Goal: Task Accomplishment & Management: Use online tool/utility

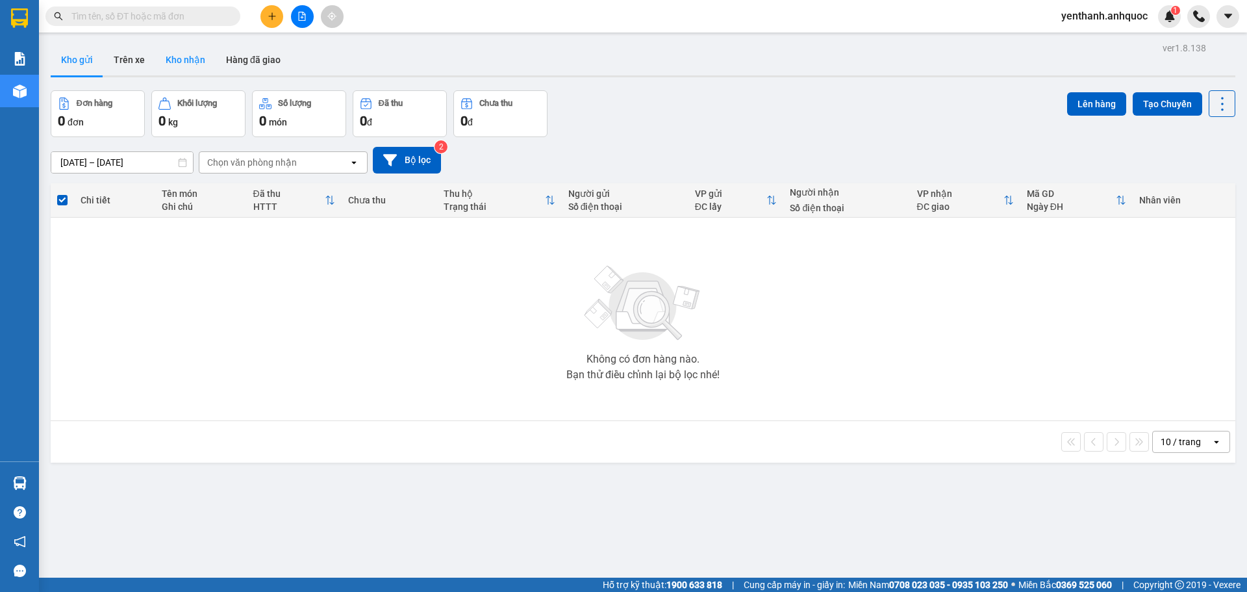
click at [176, 62] on button "Kho nhận" at bounding box center [185, 59] width 60 height 31
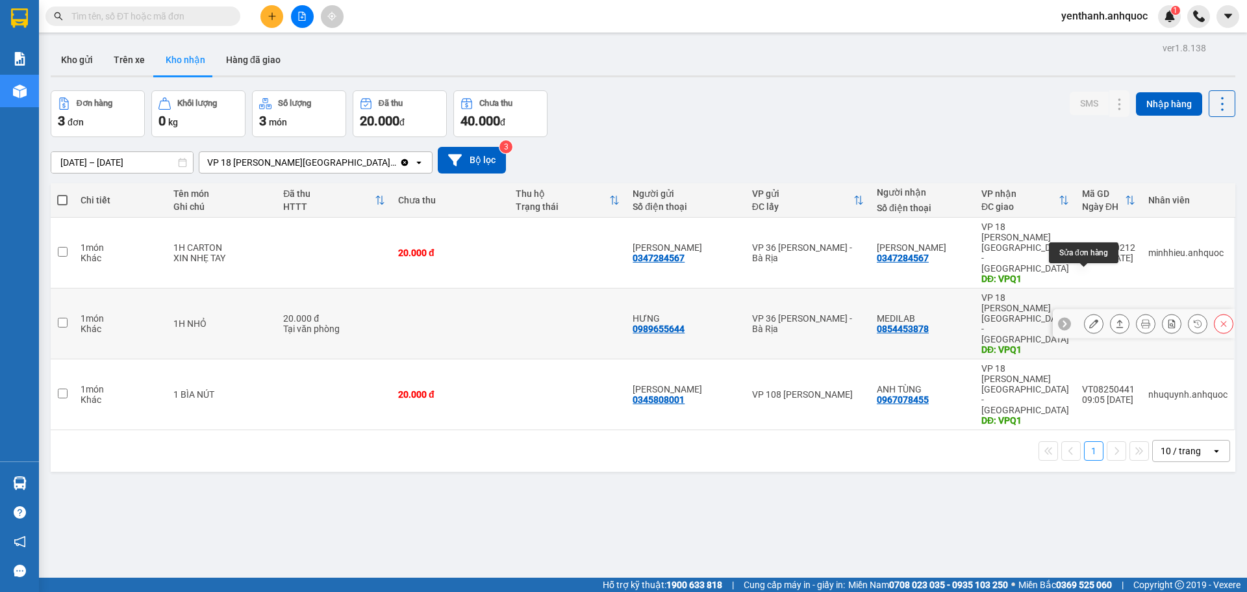
click at [1089, 319] on icon at bounding box center [1093, 323] width 9 height 9
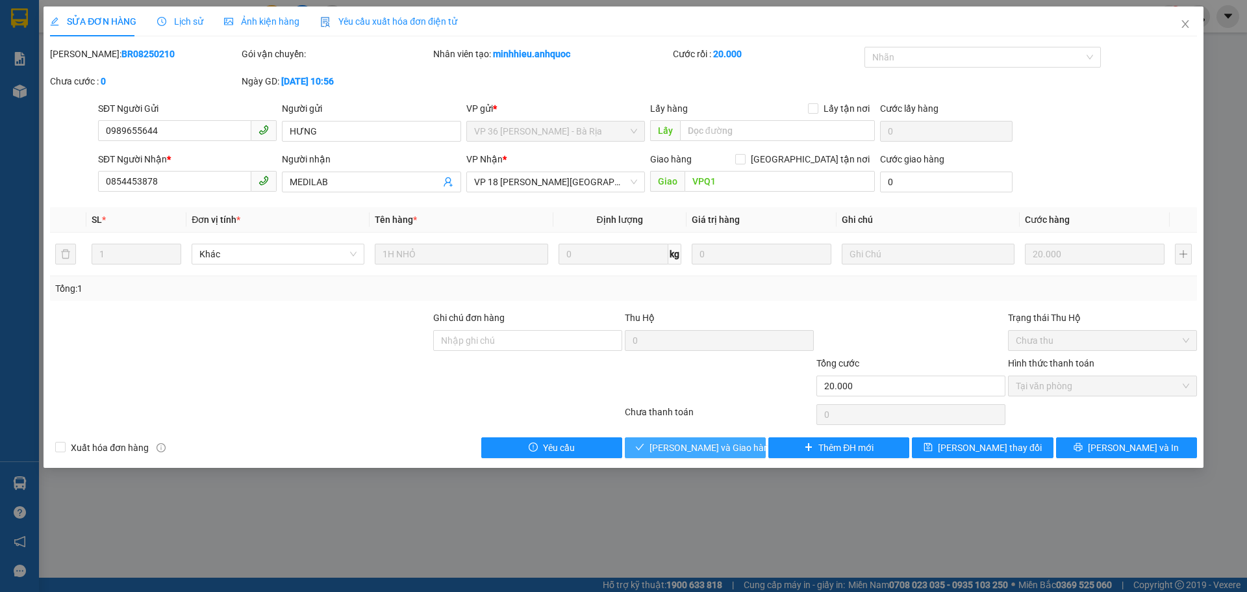
click at [719, 448] on span "[PERSON_NAME] và Giao hàng" at bounding box center [712, 447] width 125 height 14
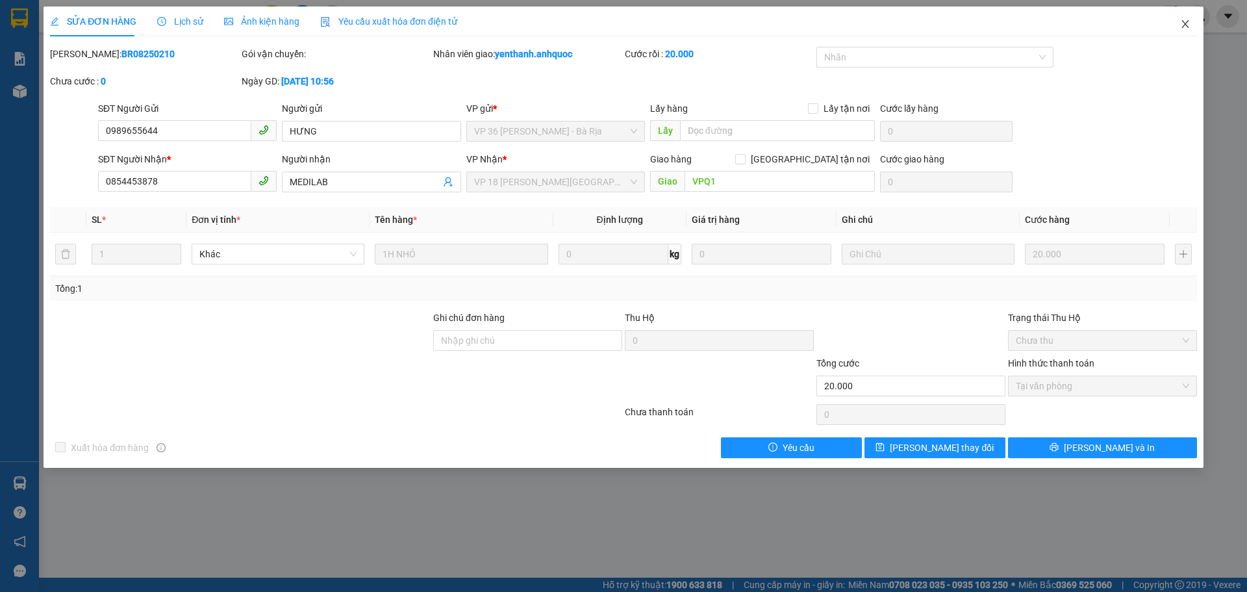
click at [1178, 19] on span "Close" at bounding box center [1185, 24] width 36 height 36
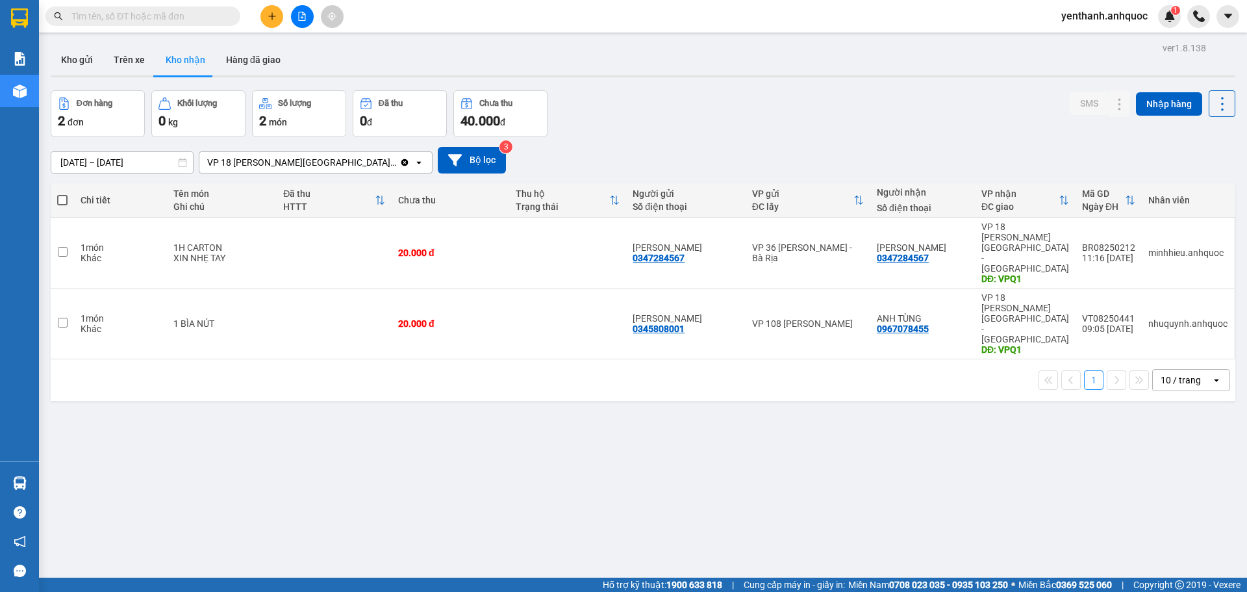
click at [298, 12] on icon "file-add" at bounding box center [301, 16] width 9 height 9
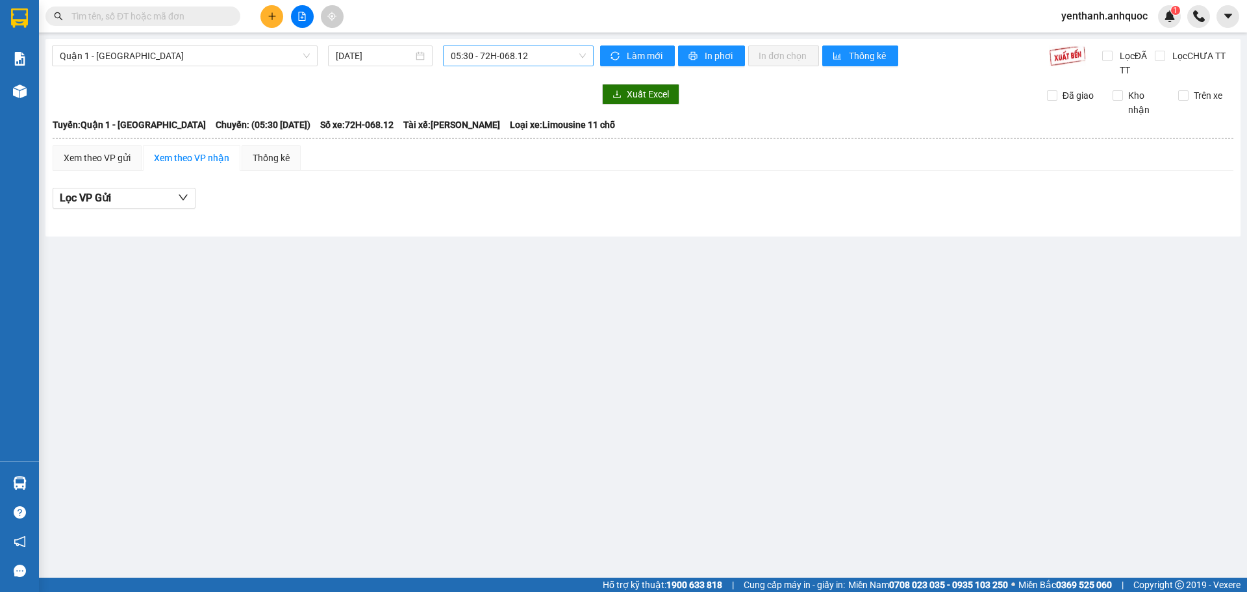
click at [531, 60] on span "05:30 - 72H-068.12" at bounding box center [518, 55] width 135 height 19
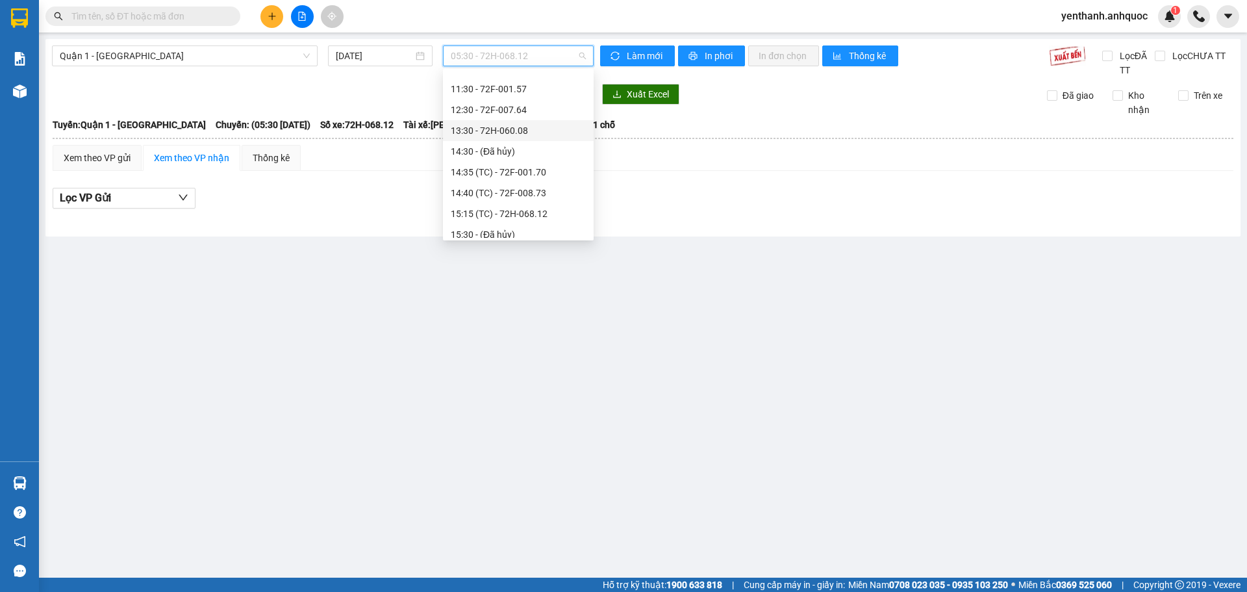
scroll to position [260, 0]
click at [536, 147] on div "14:35 (TC) - 72F-001.70" at bounding box center [518, 154] width 151 height 21
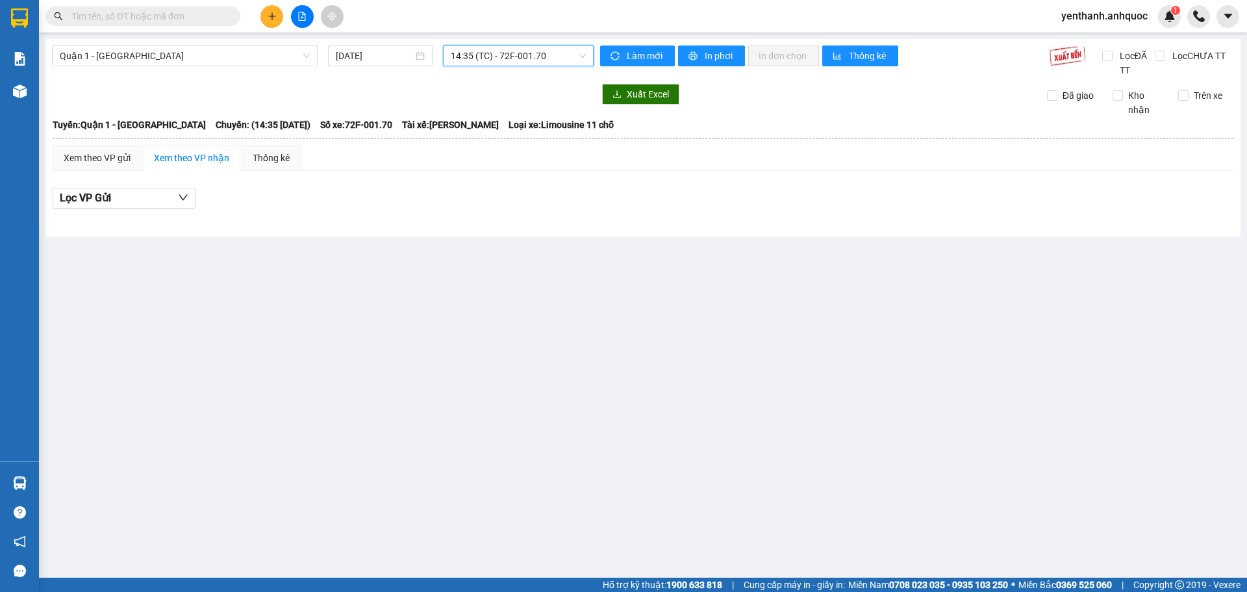
click at [546, 57] on span "14:35 (TC) - 72F-001.70" at bounding box center [518, 55] width 135 height 19
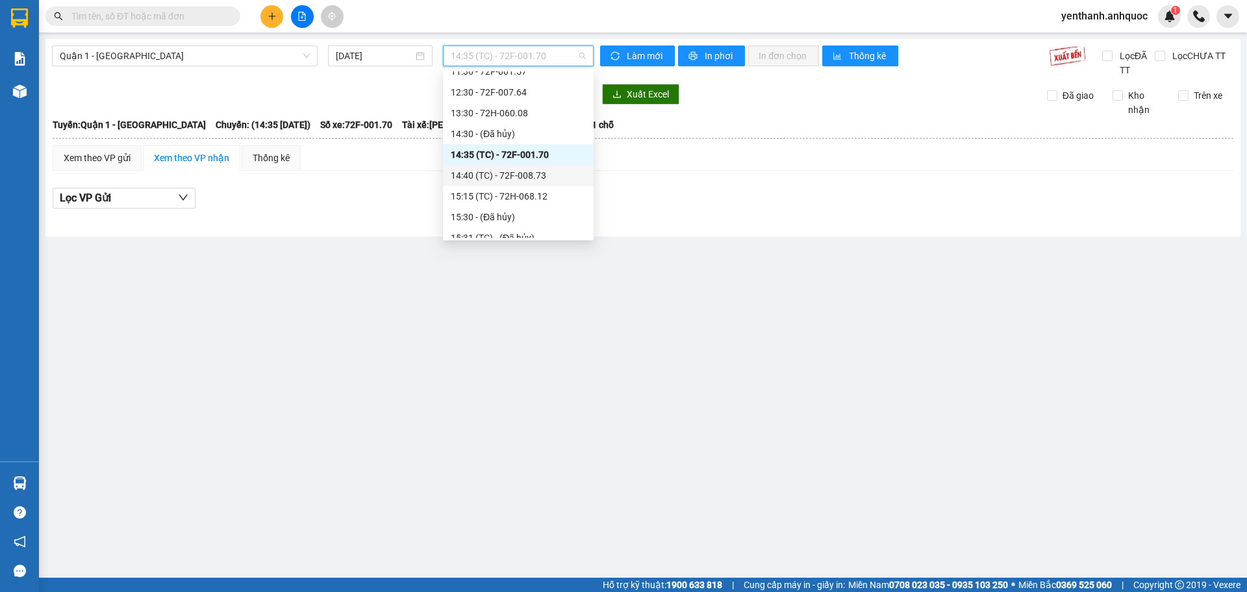
click at [559, 175] on div "14:40 (TC) - 72F-008.73" at bounding box center [518, 175] width 135 height 14
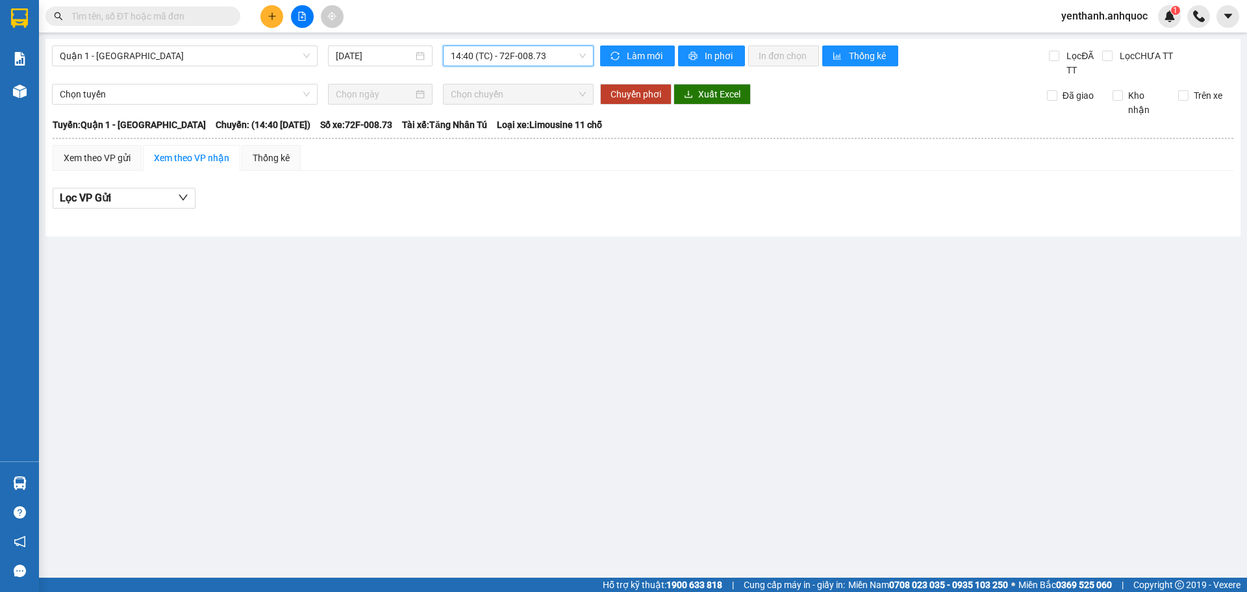
click at [550, 64] on span "14:40 (TC) - 72F-008.73" at bounding box center [518, 55] width 135 height 19
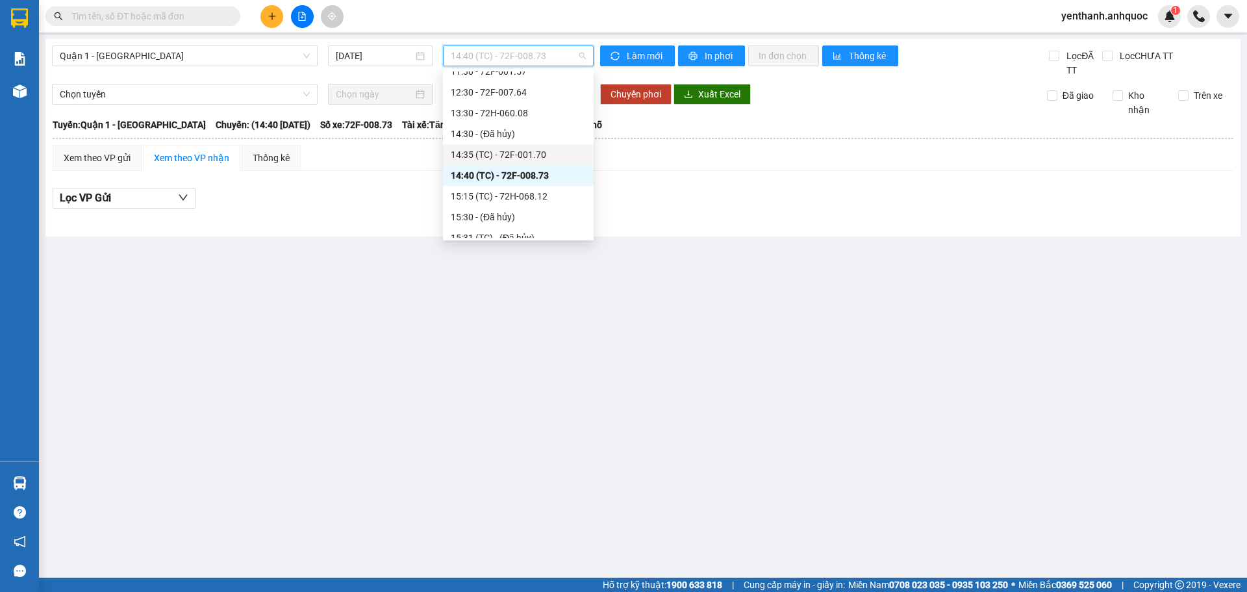
click at [548, 154] on div "14:35 (TC) - 72F-001.70" at bounding box center [518, 154] width 135 height 14
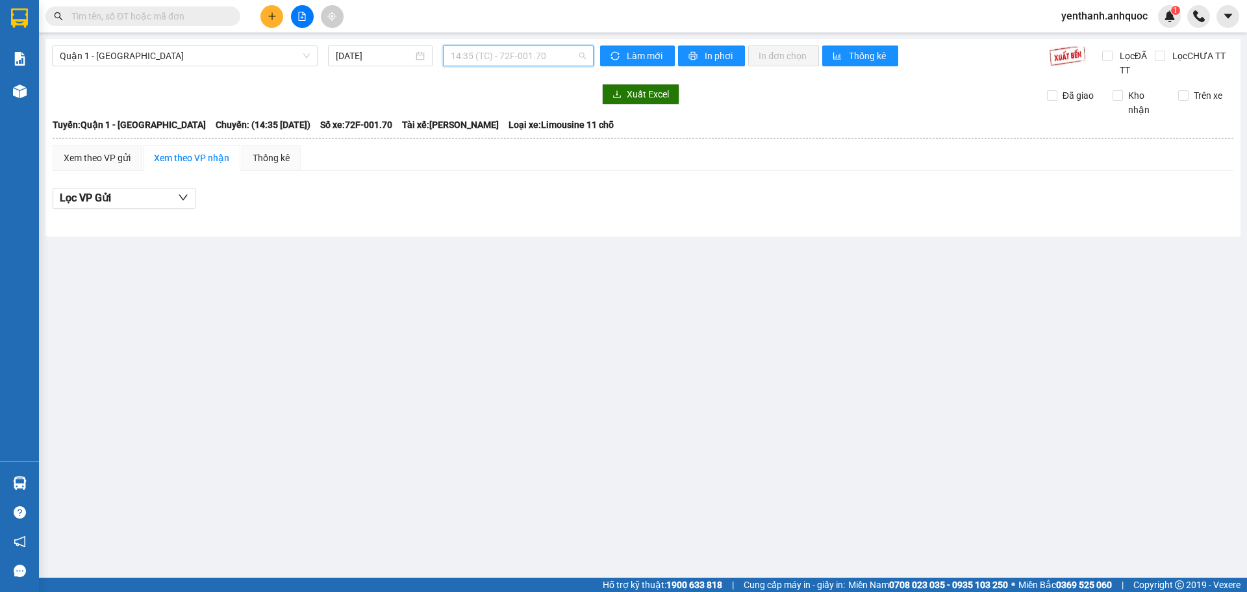
click at [552, 58] on span "14:35 (TC) - 72F-001.70" at bounding box center [518, 55] width 135 height 19
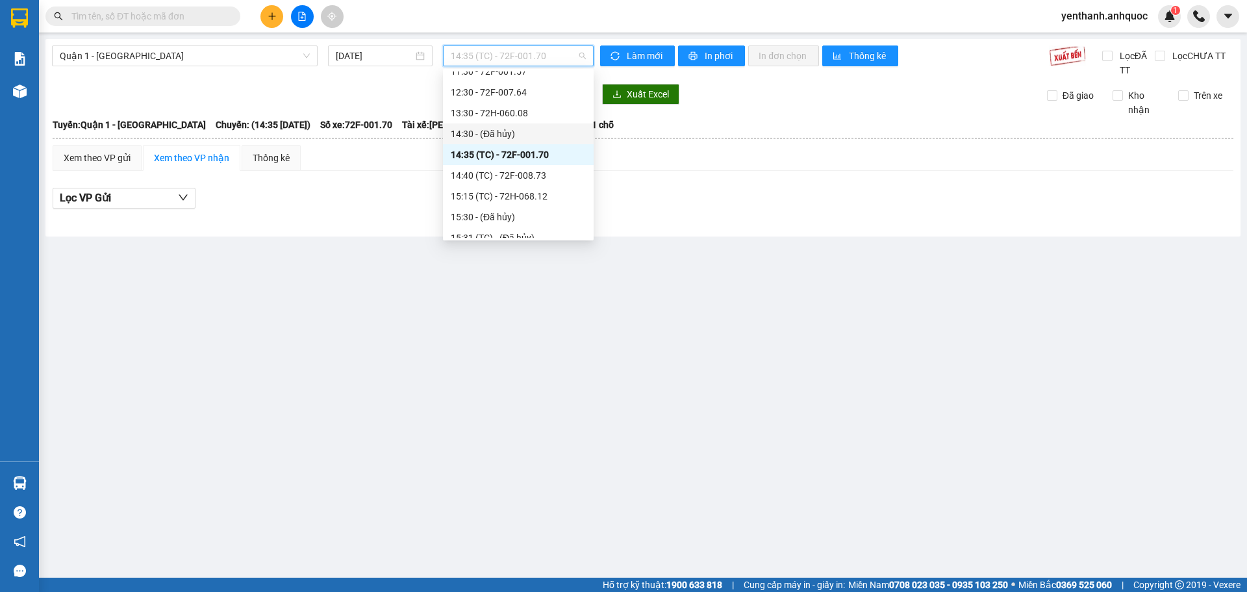
click at [530, 136] on div "14:30 - (Đã hủy)" at bounding box center [518, 134] width 135 height 14
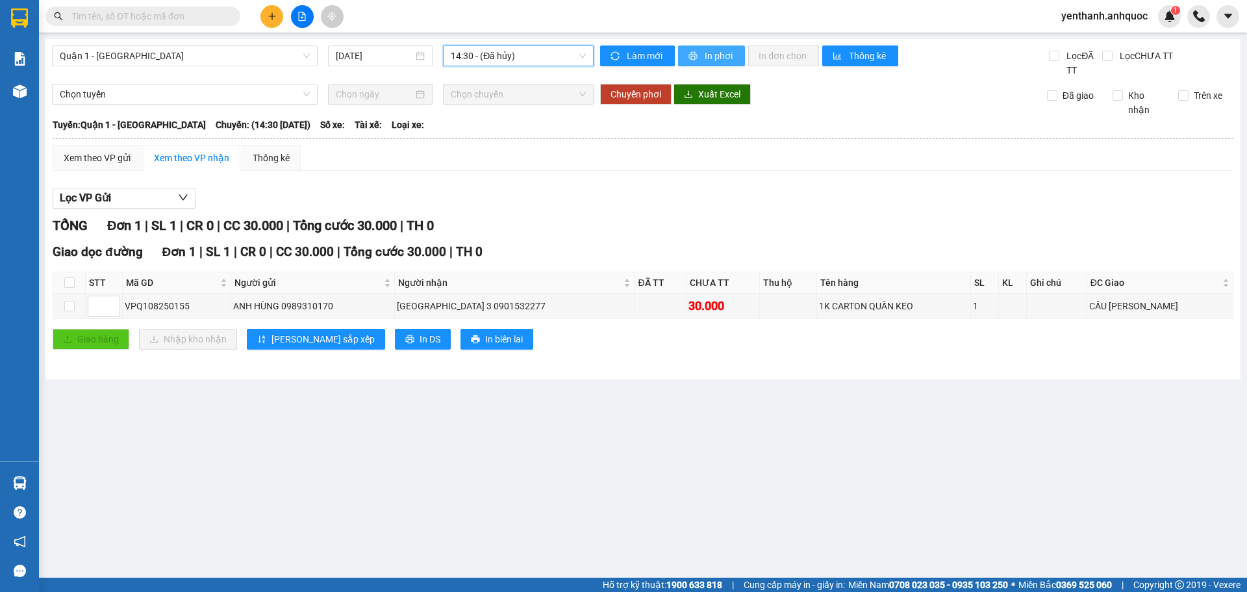
click at [690, 56] on icon "printer" at bounding box center [693, 56] width 8 height 8
click at [526, 62] on span "14:30 - (Đã hủy)" at bounding box center [518, 55] width 135 height 19
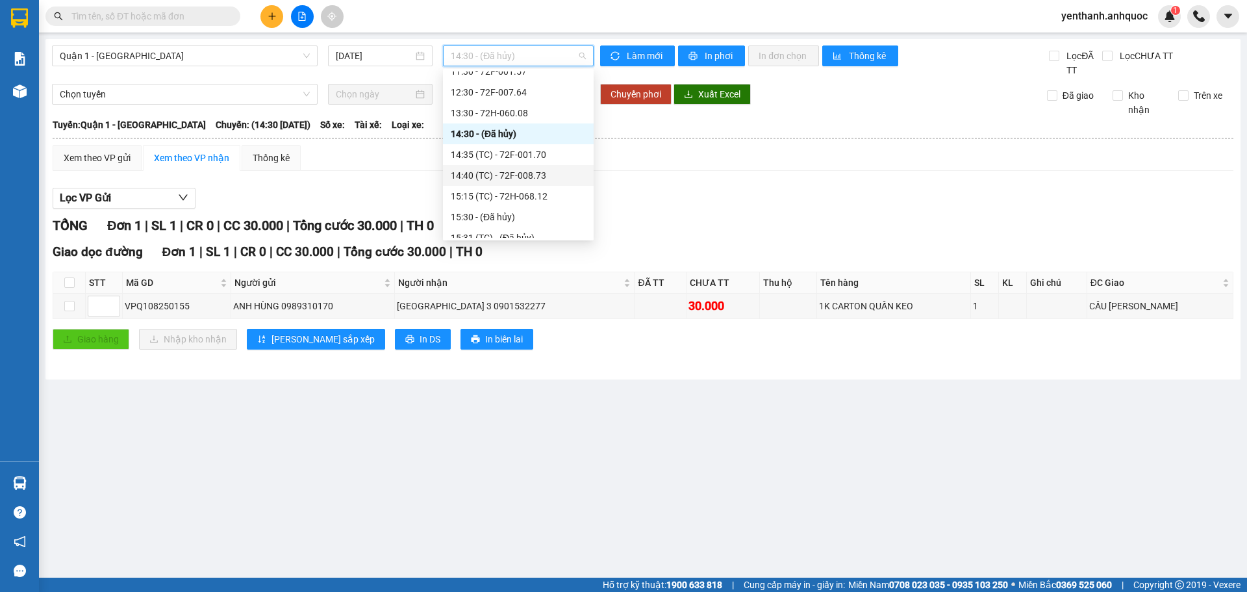
click at [515, 172] on div "14:40 (TC) - 72F-008.73" at bounding box center [518, 175] width 135 height 14
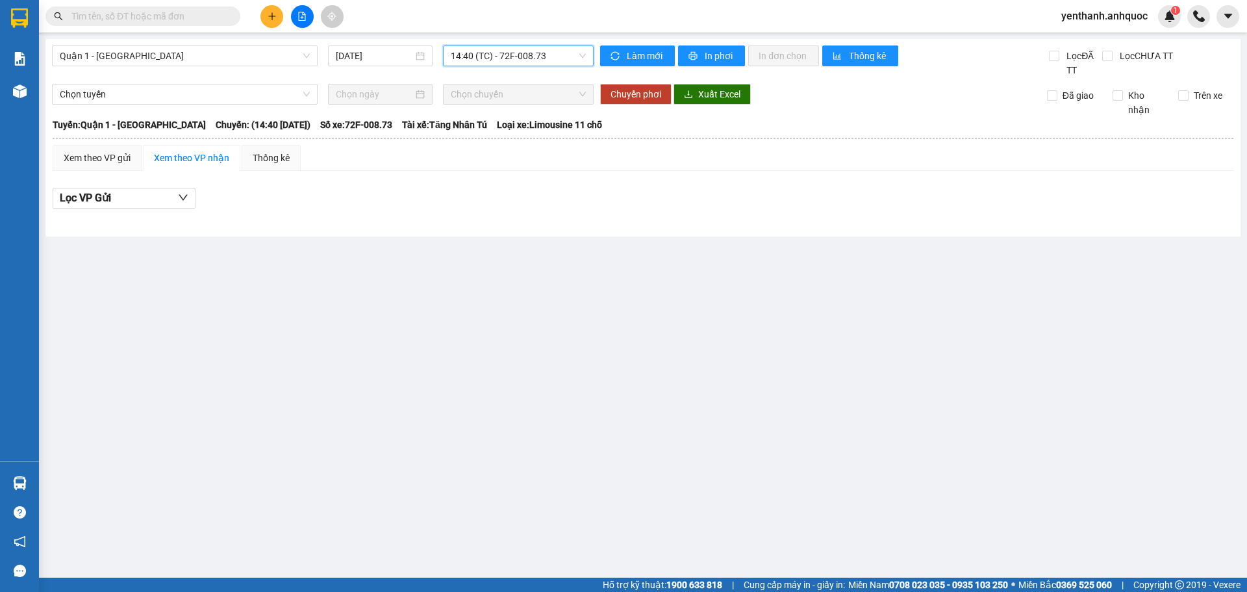
click at [550, 60] on span "14:40 (TC) - 72F-008.73" at bounding box center [518, 55] width 135 height 19
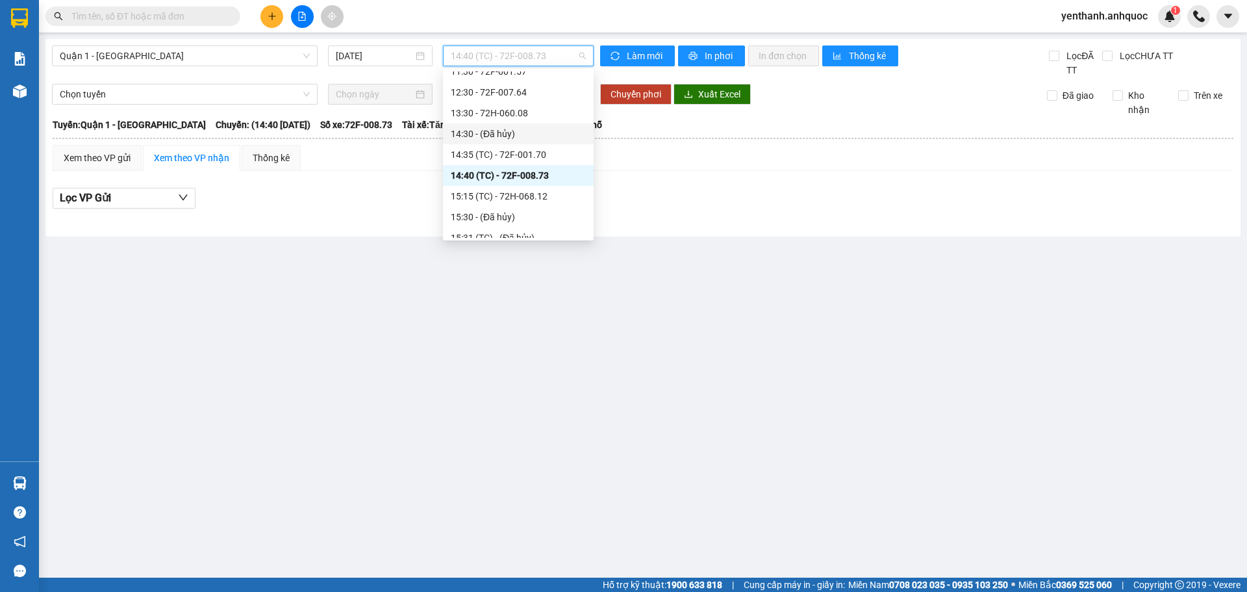
click at [530, 127] on div "14:30 - (Đã hủy)" at bounding box center [518, 134] width 135 height 14
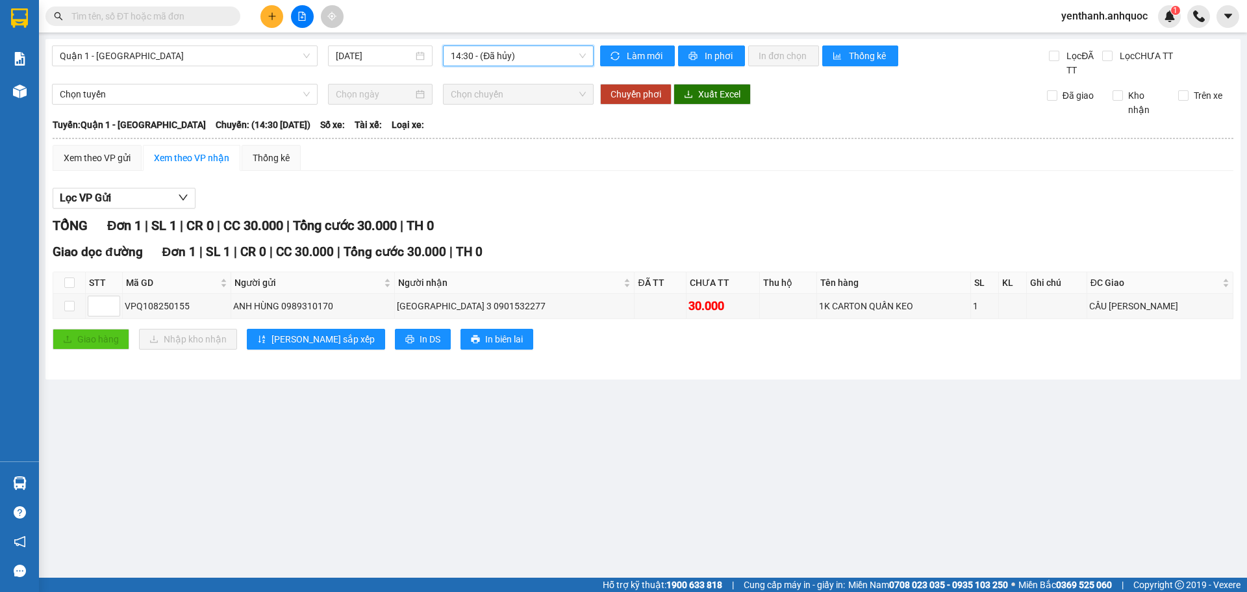
click at [296, 15] on button at bounding box center [302, 16] width 23 height 23
click at [547, 57] on span "14:30 - (Đã hủy)" at bounding box center [518, 55] width 135 height 19
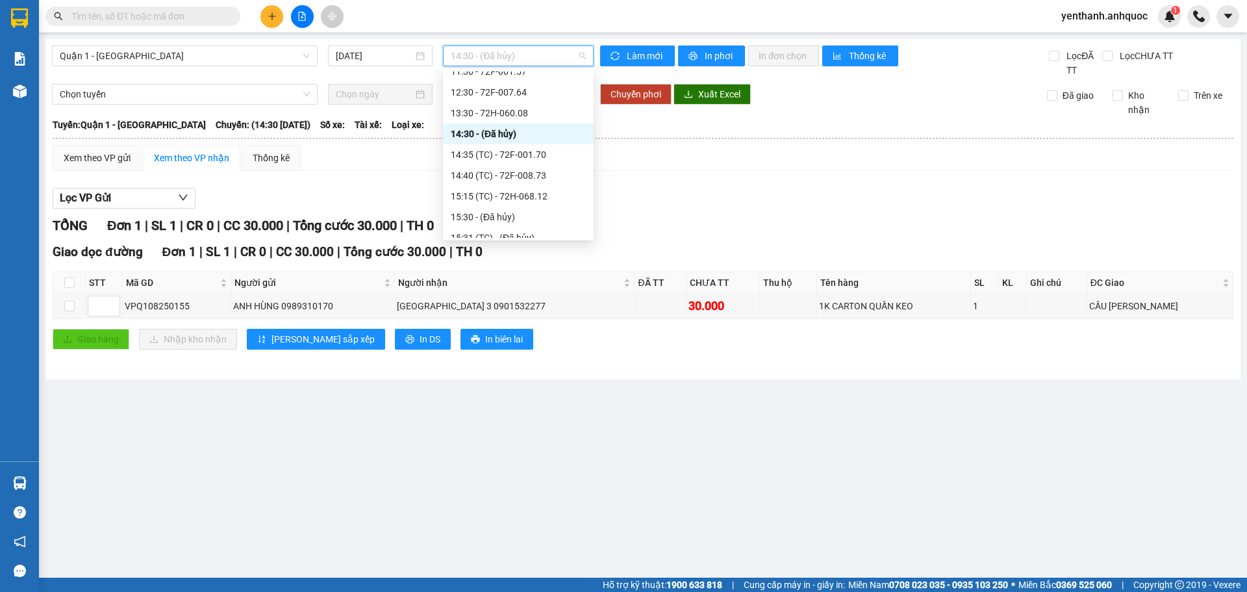
scroll to position [325, 0]
click at [536, 128] on div "15:15 (TC) - 72H-068.12" at bounding box center [518, 131] width 135 height 14
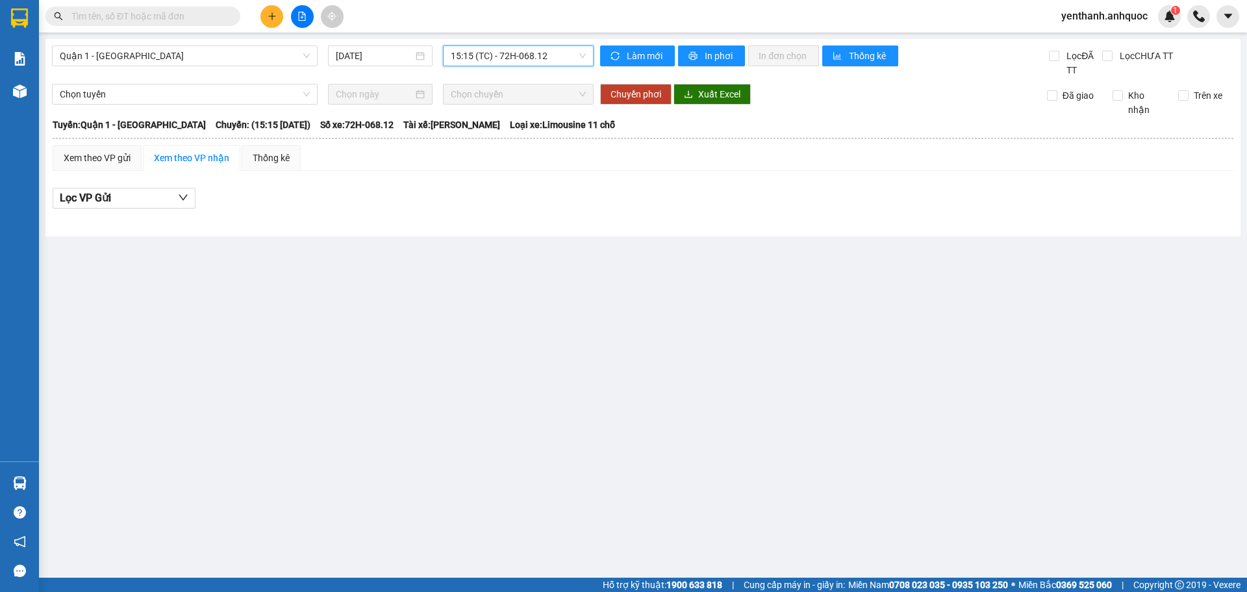
click at [543, 51] on span "15:15 (TC) - 72H-068.12" at bounding box center [518, 55] width 135 height 19
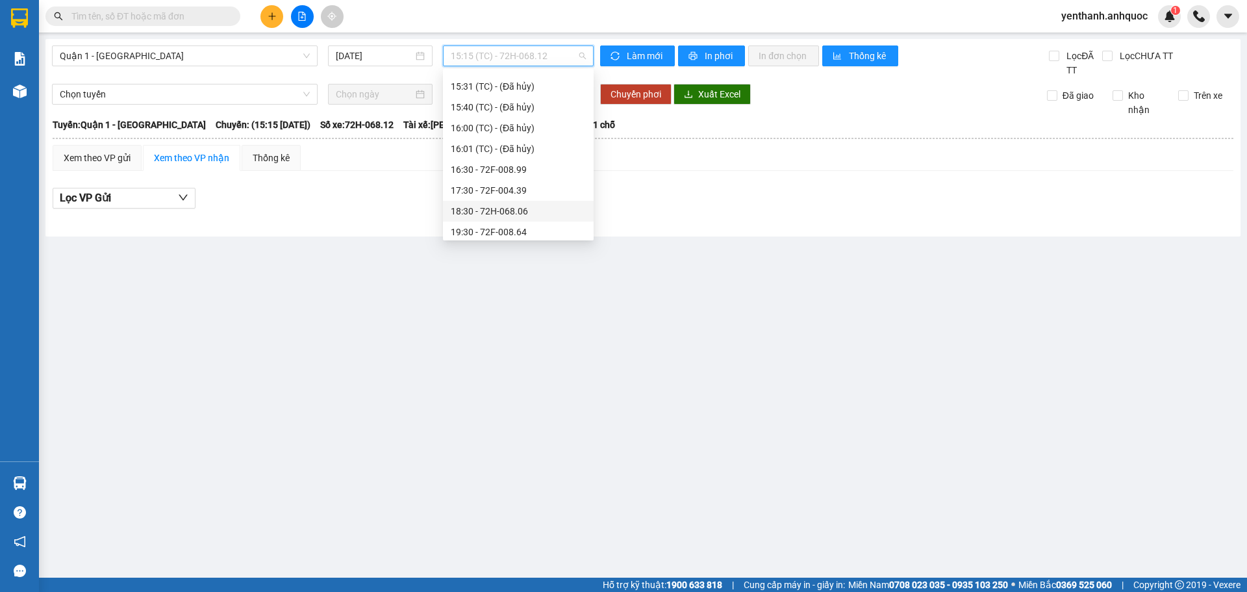
scroll to position [390, 0]
click at [534, 186] on div "16:30 - 72F-008.99" at bounding box center [518, 191] width 135 height 14
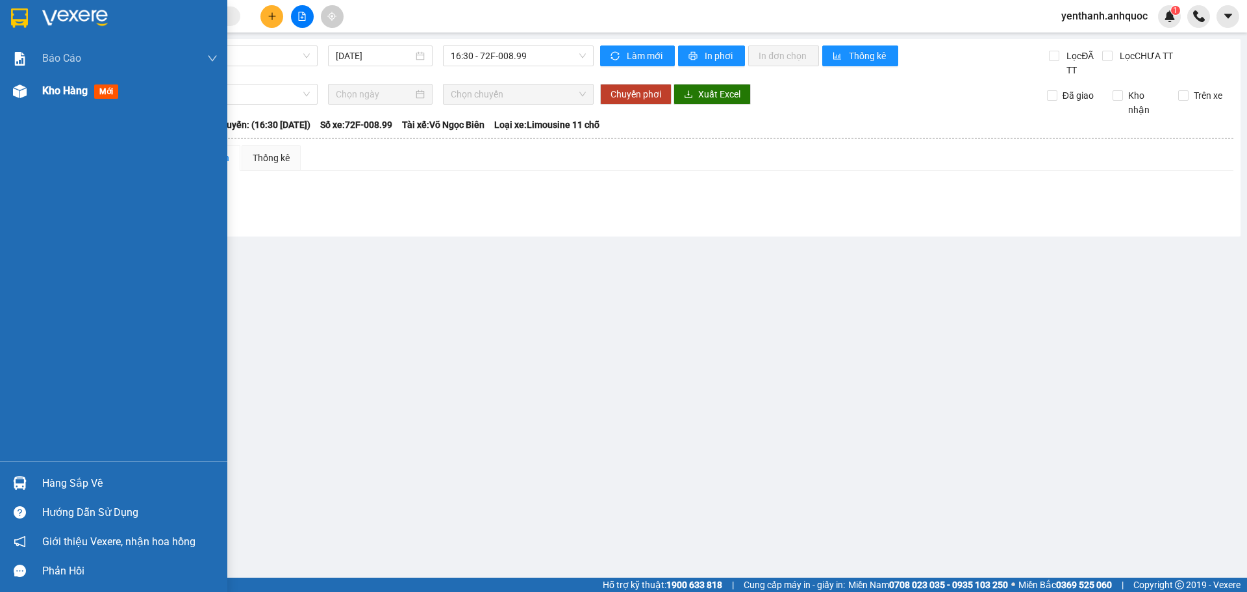
click at [47, 97] on span "Kho hàng" at bounding box center [64, 90] width 45 height 12
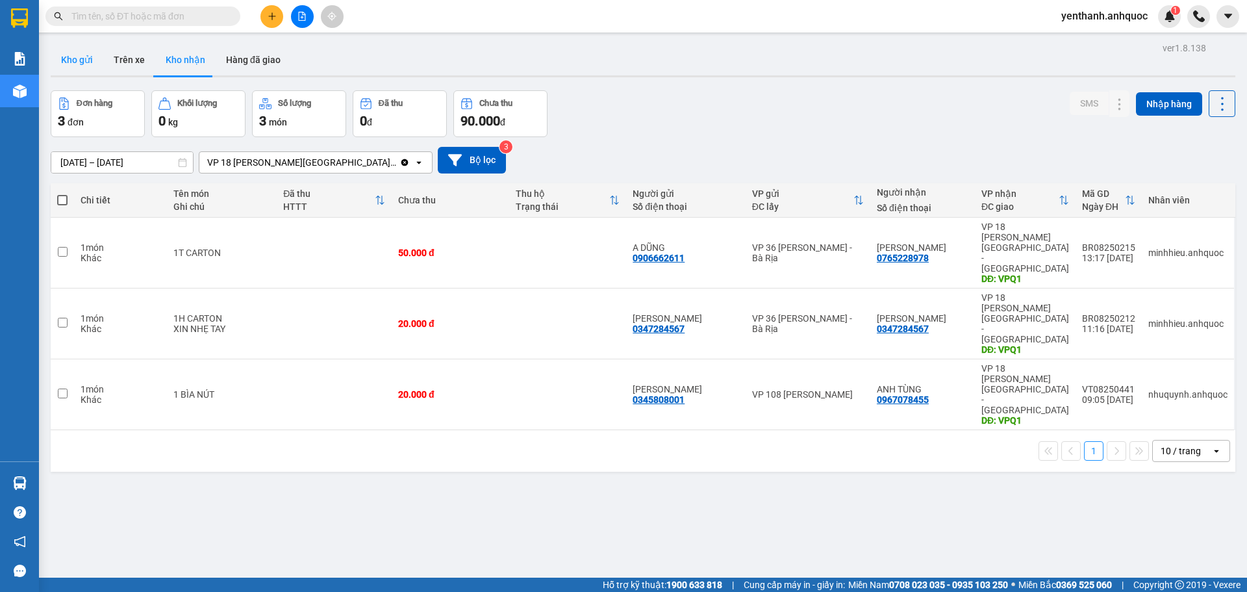
click at [90, 54] on button "Kho gửi" at bounding box center [77, 59] width 53 height 31
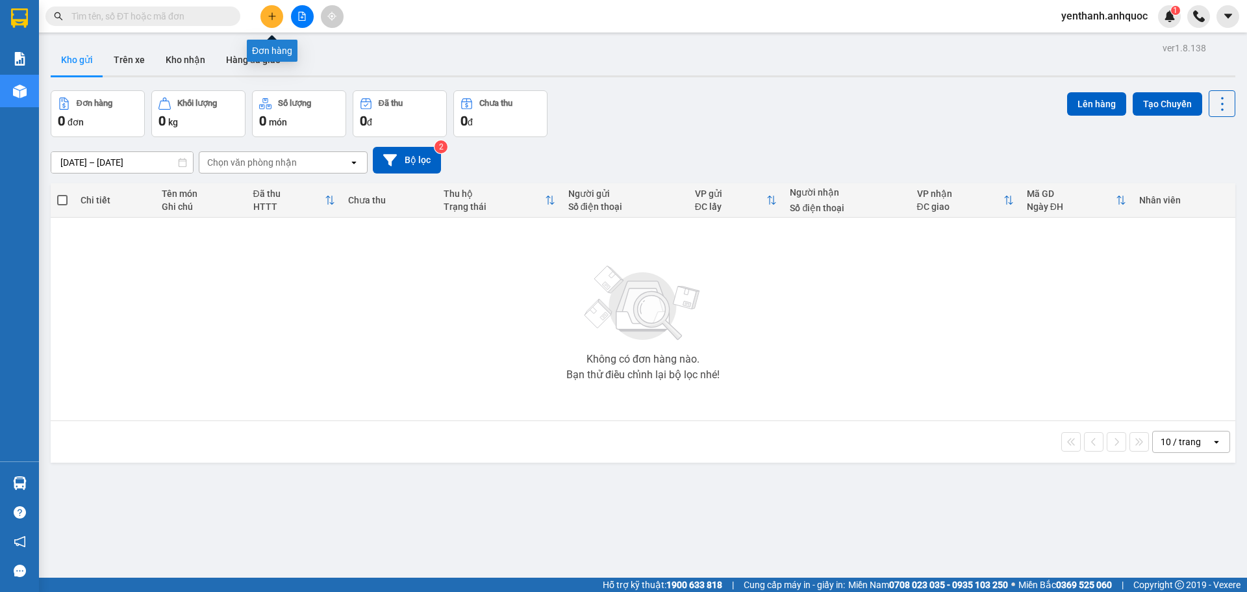
click at [270, 16] on icon "plus" at bounding box center [271, 16] width 7 height 1
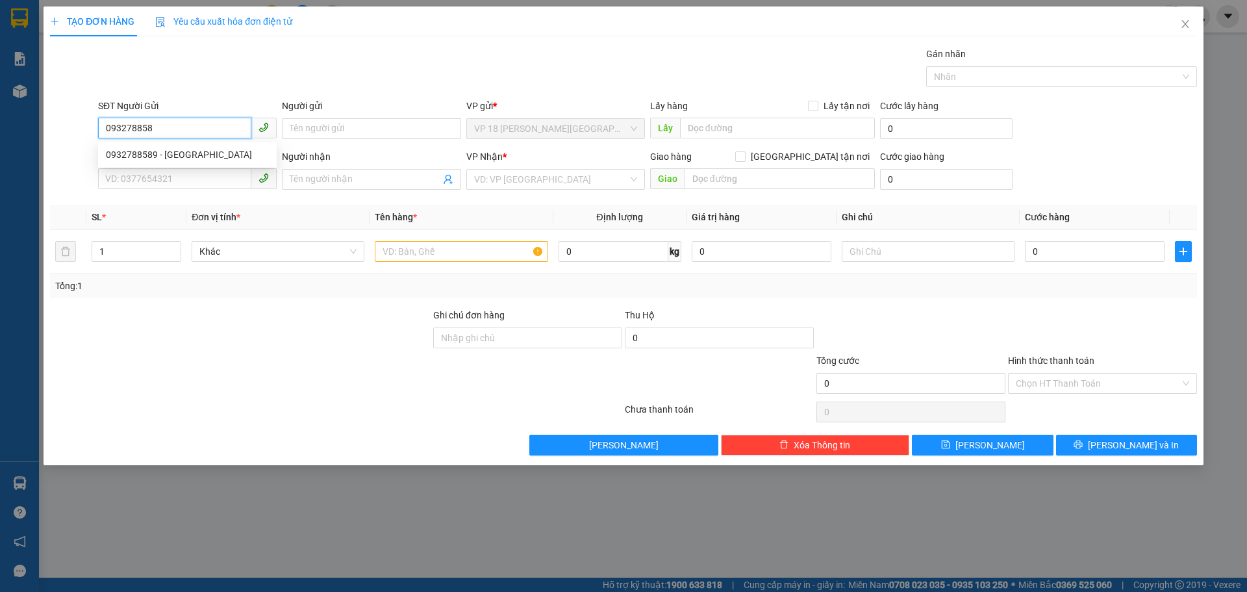
type input "0932788589"
click at [185, 145] on div "0932788589 - [GEOGRAPHIC_DATA]" at bounding box center [187, 154] width 179 height 21
type input "ANH PHƯỚC"
type input "0347284567"
type input "[PERSON_NAME]"
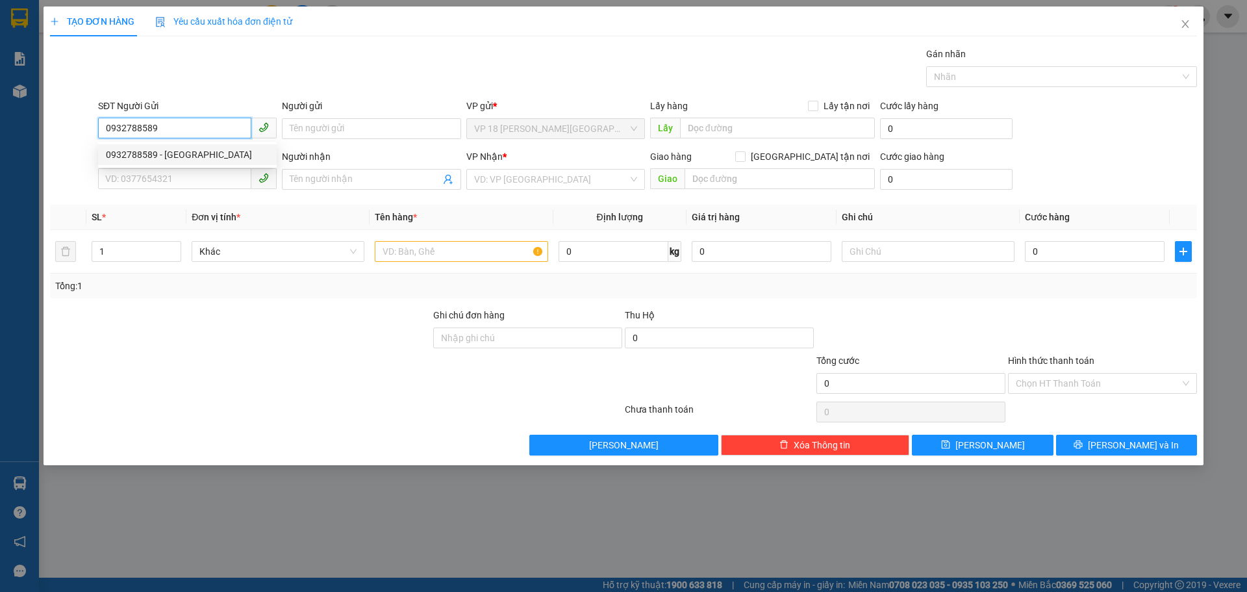
type input "VPBR"
type input "20.000"
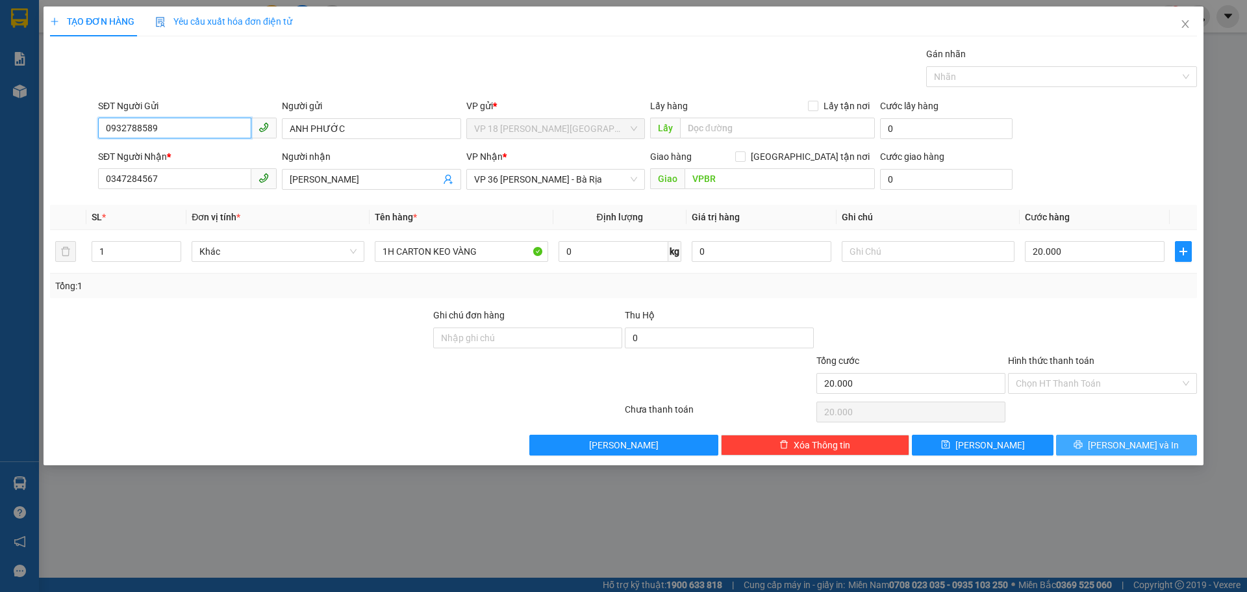
type input "0932788589"
click at [1082, 446] on button "[PERSON_NAME] và In" at bounding box center [1126, 445] width 141 height 21
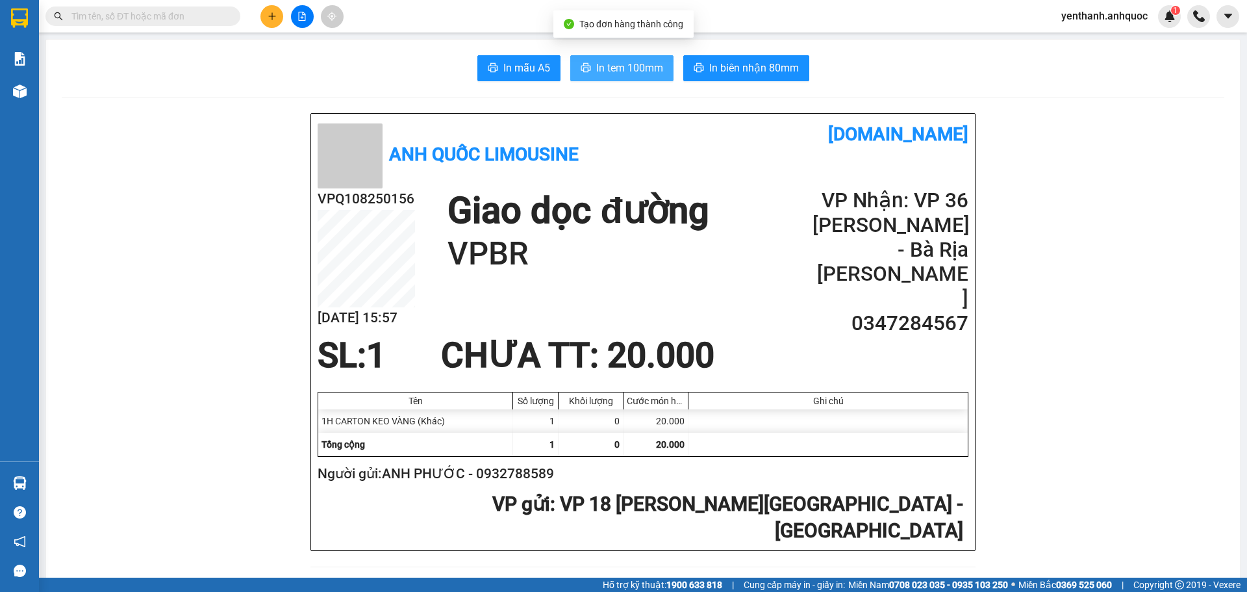
click at [628, 74] on span "In tem 100mm" at bounding box center [629, 68] width 67 height 16
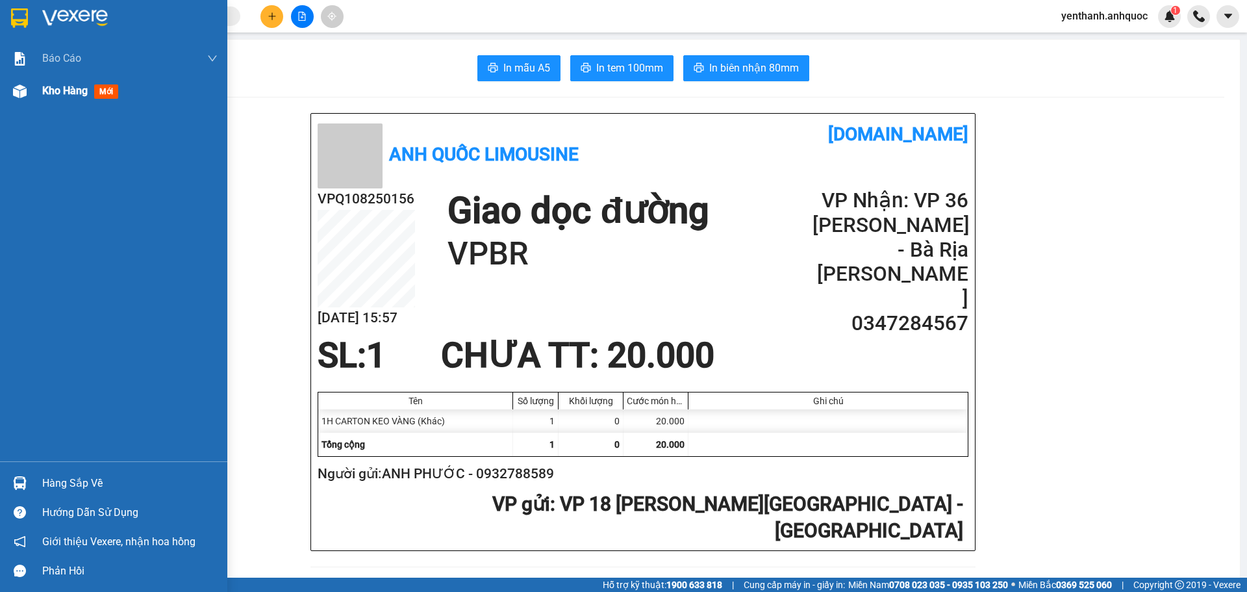
drag, startPoint x: 29, startPoint y: 99, endPoint x: 47, endPoint y: 16, distance: 84.3
click at [29, 98] on div at bounding box center [19, 91] width 23 height 23
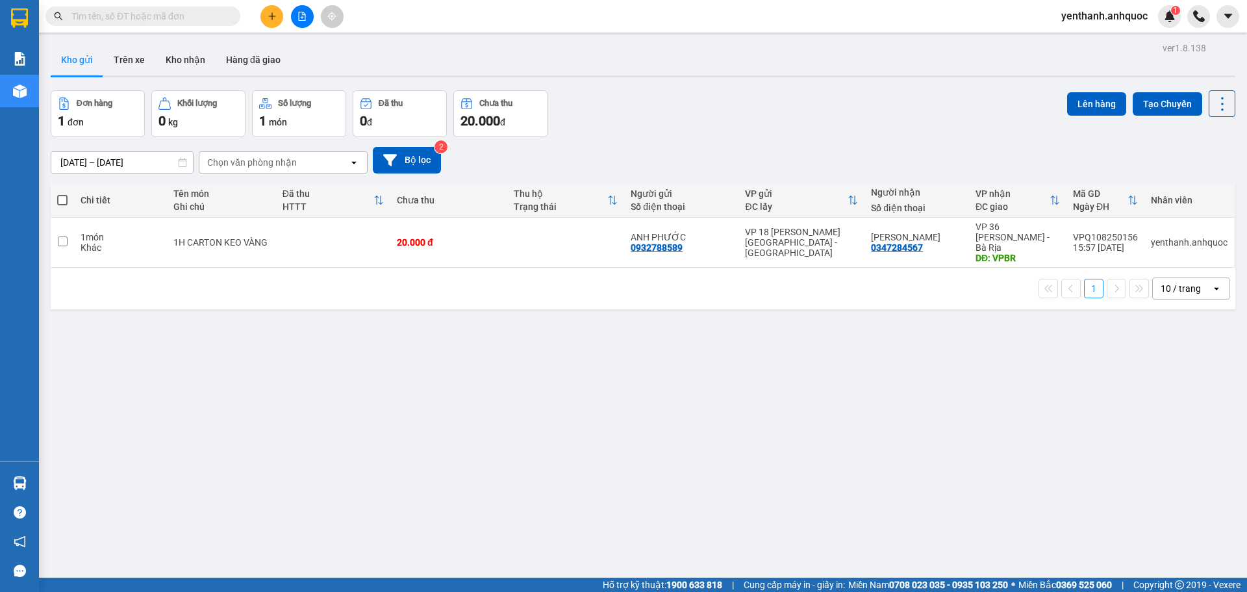
click at [60, 205] on span at bounding box center [62, 200] width 10 height 10
click at [62, 194] on input "checkbox" at bounding box center [62, 194] width 0 height 0
checkbox input "true"
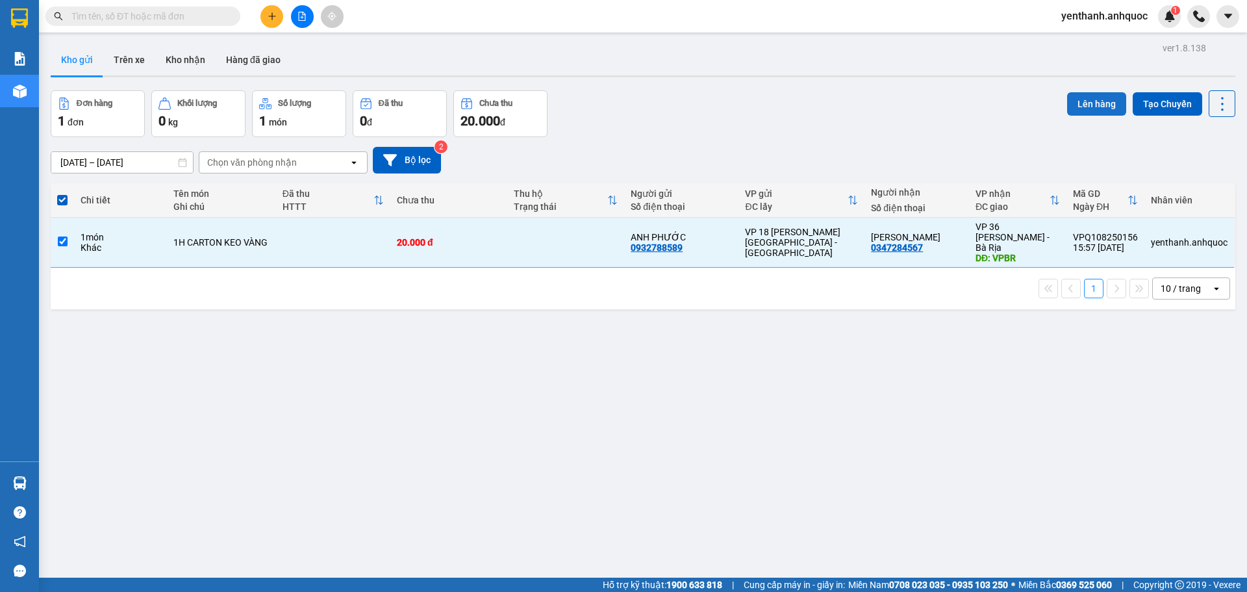
click at [1085, 100] on button "Lên hàng" at bounding box center [1096, 103] width 59 height 23
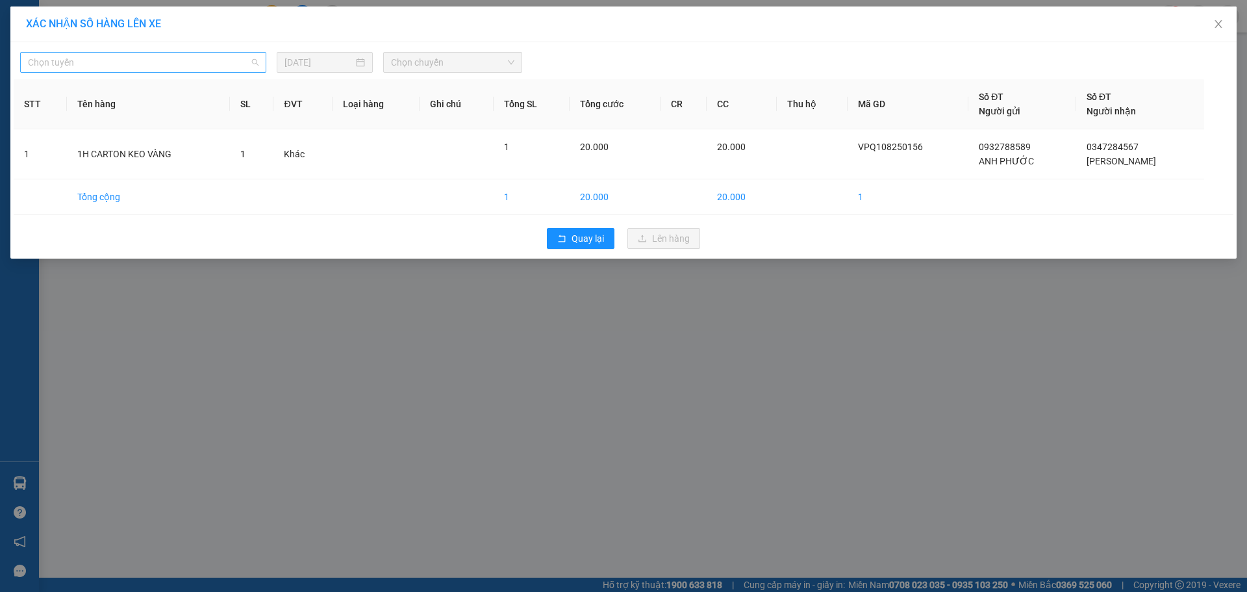
click at [126, 55] on span "Chọn tuyến" at bounding box center [143, 62] width 231 height 19
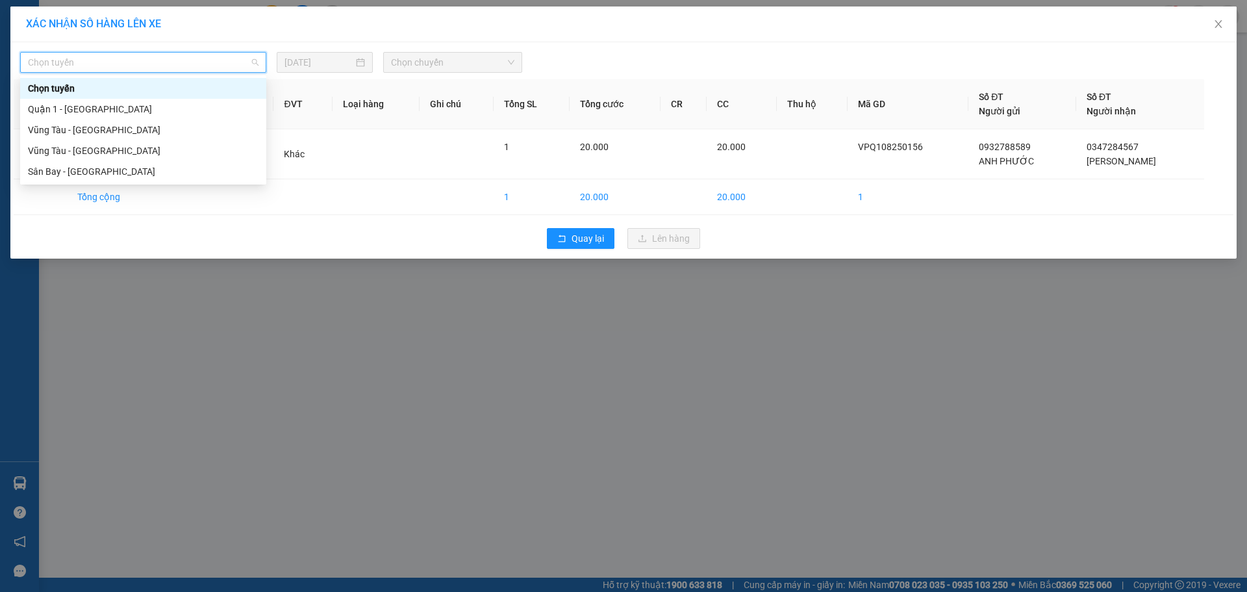
click at [163, 98] on div "Chọn tuyến" at bounding box center [143, 88] width 246 height 21
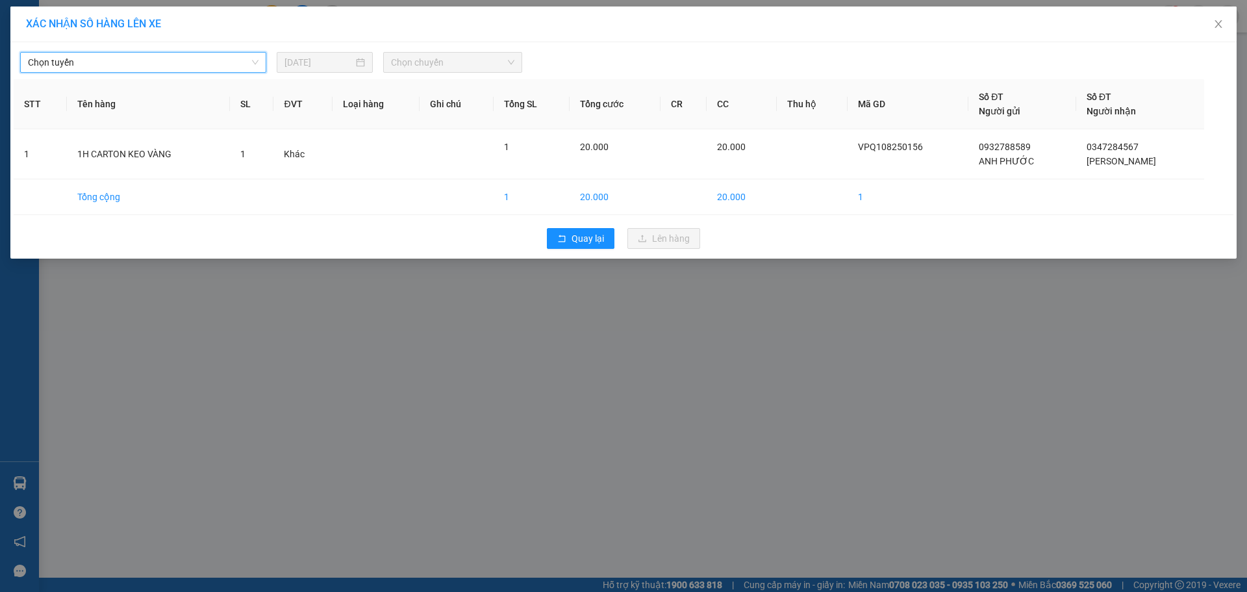
click at [457, 68] on span "Chọn chuyến" at bounding box center [452, 62] width 123 height 19
click at [128, 71] on span "Chọn tuyến" at bounding box center [143, 62] width 231 height 19
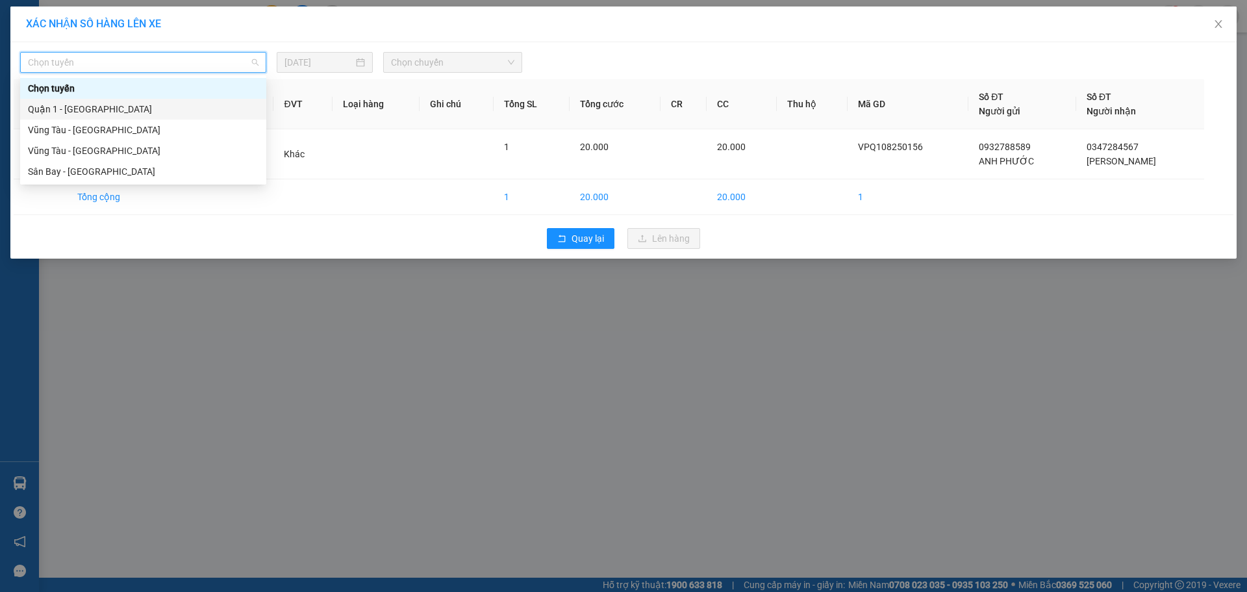
click at [131, 107] on div "Quận 1 - [GEOGRAPHIC_DATA]" at bounding box center [143, 109] width 231 height 14
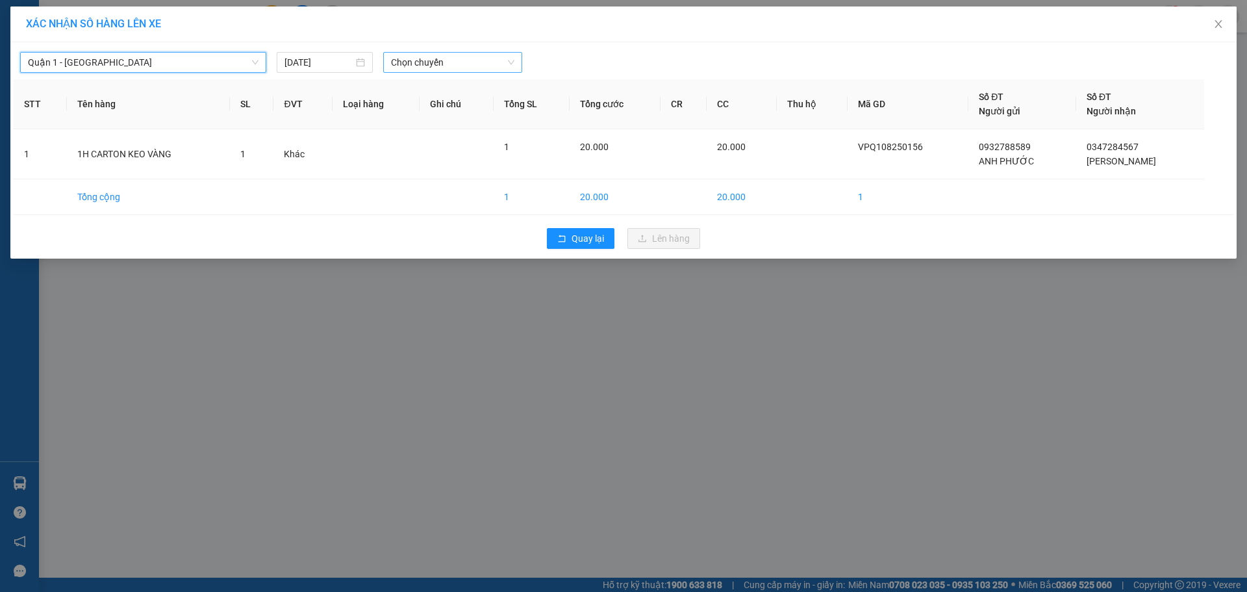
click at [450, 71] on span "Chọn chuyến" at bounding box center [452, 62] width 123 height 19
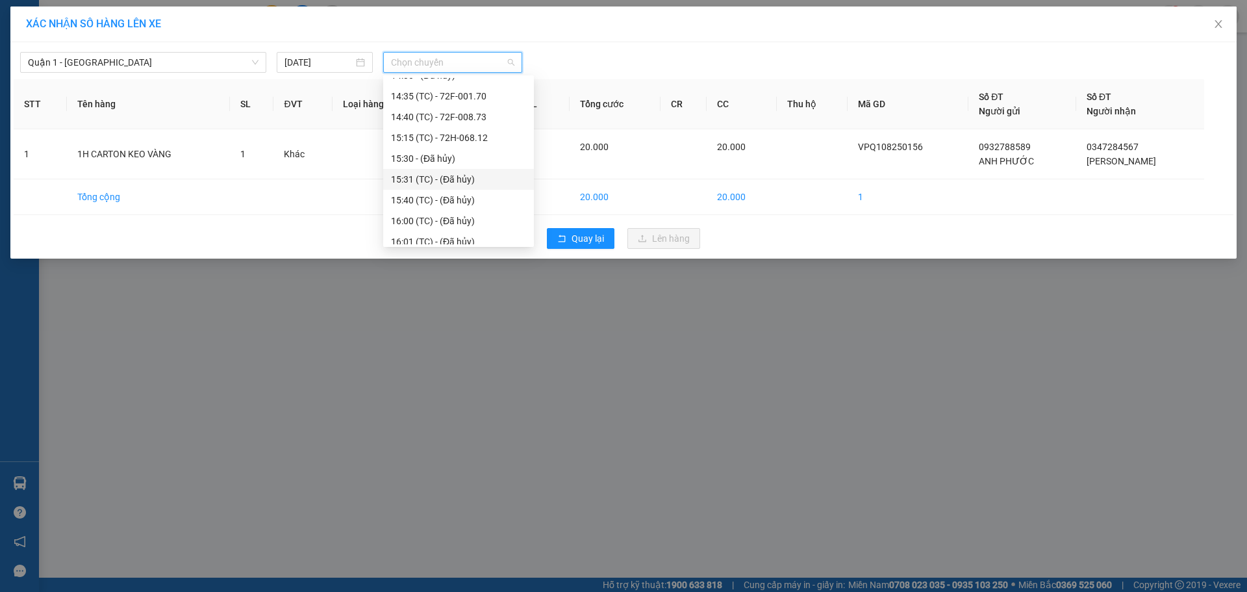
scroll to position [390, 0]
click at [469, 202] on div "16:30 - 72F-008.99" at bounding box center [458, 197] width 135 height 14
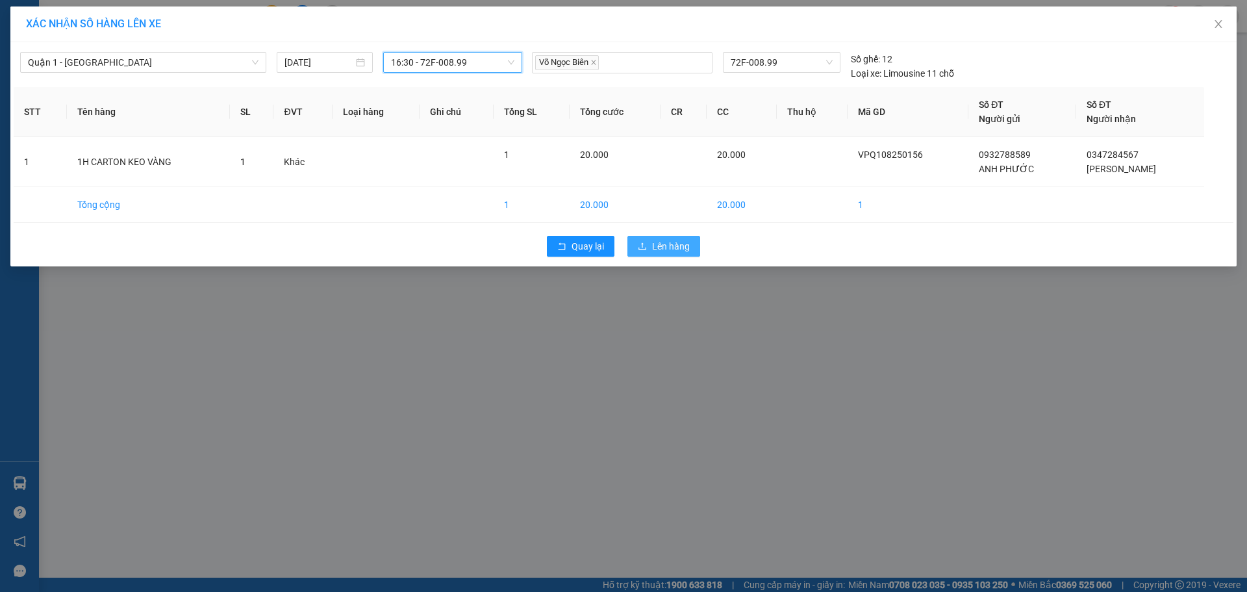
click at [672, 245] on span "Lên hàng" at bounding box center [671, 246] width 38 height 14
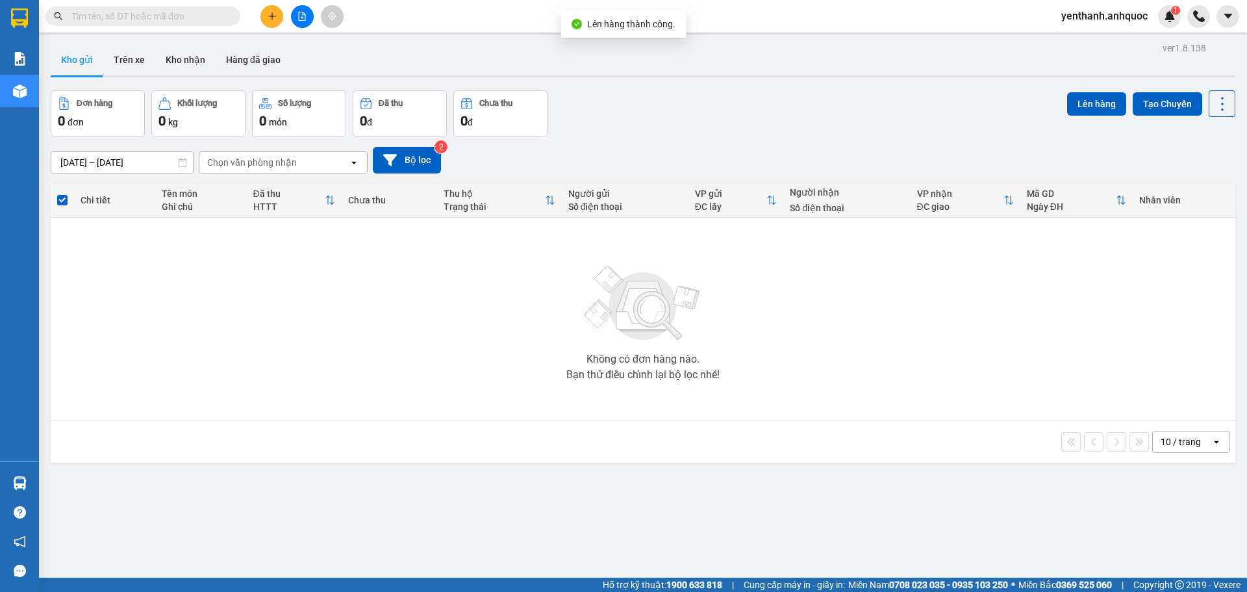
click at [310, 15] on button at bounding box center [302, 16] width 23 height 23
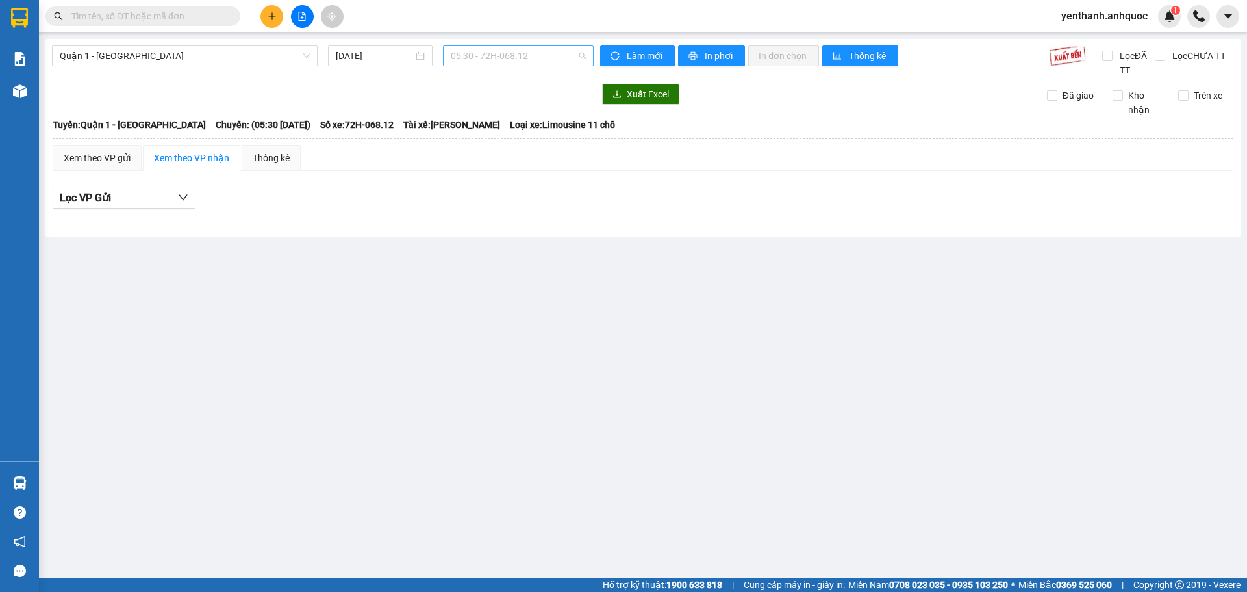
click at [535, 60] on span "05:30 - 72H-068.12" at bounding box center [518, 55] width 135 height 19
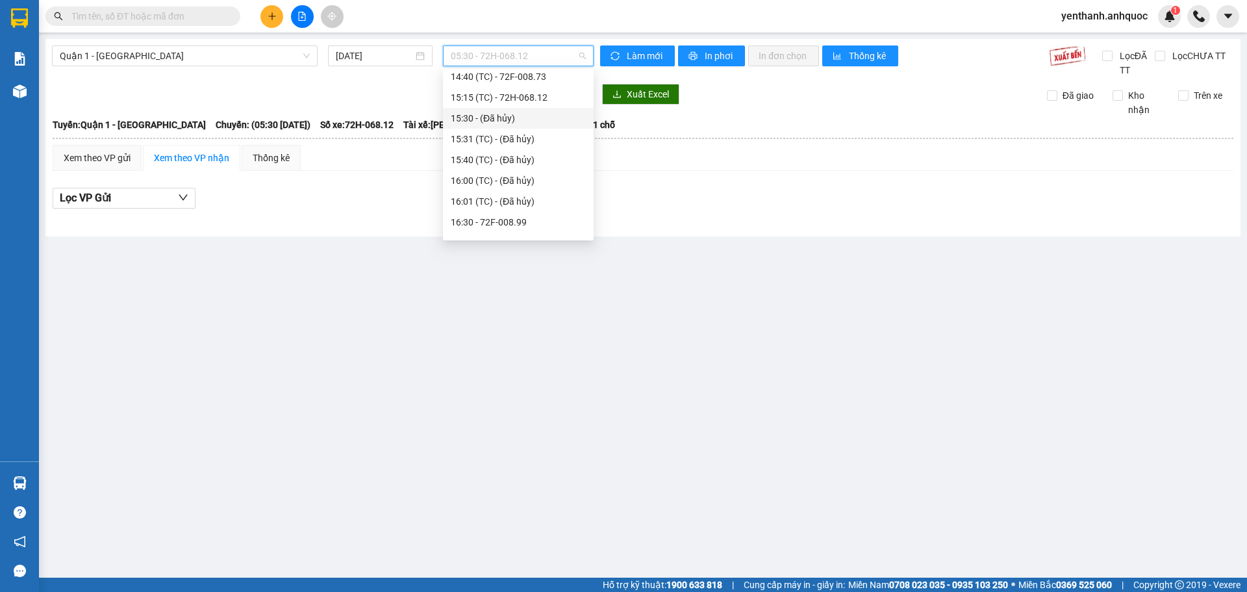
scroll to position [390, 0]
click at [527, 197] on div "16:30 - 72F-008.99" at bounding box center [518, 191] width 135 height 14
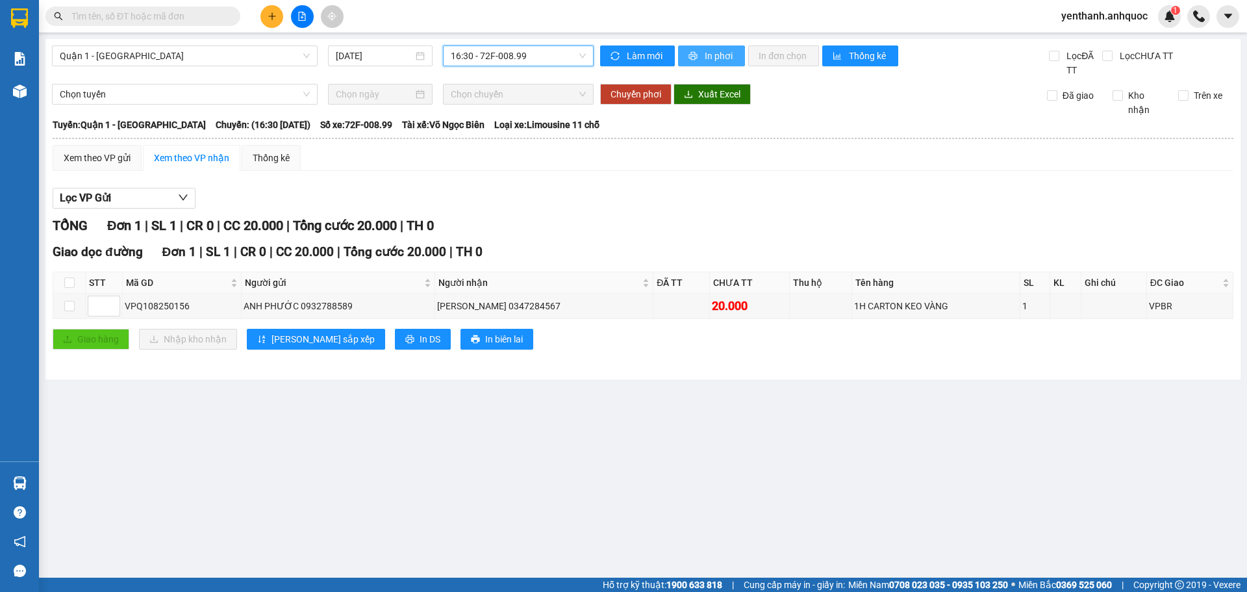
click at [705, 60] on span "In phơi" at bounding box center [720, 56] width 30 height 14
